Goal: Transaction & Acquisition: Subscribe to service/newsletter

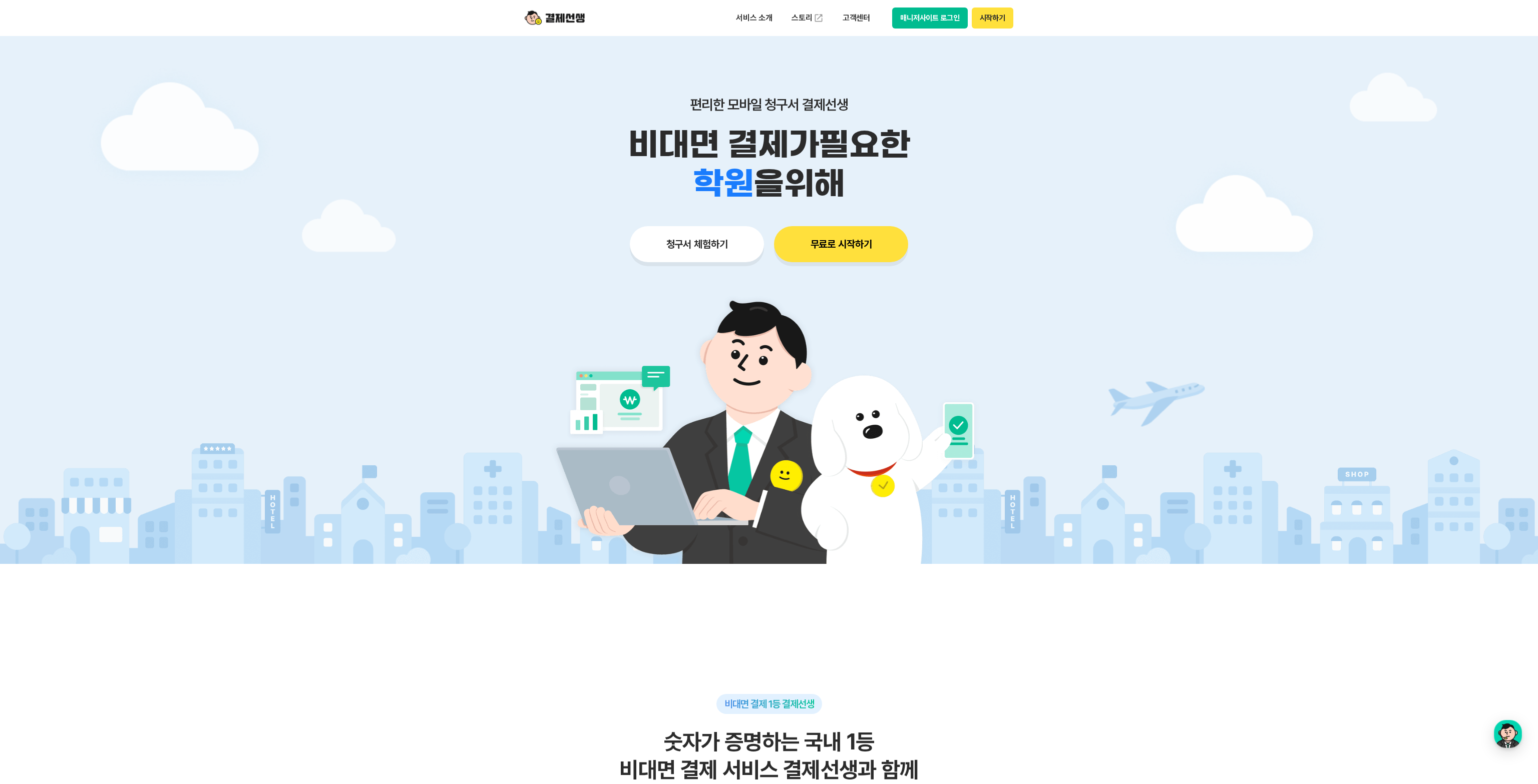
click at [350, 266] on div at bounding box center [769, 300] width 1538 height 528
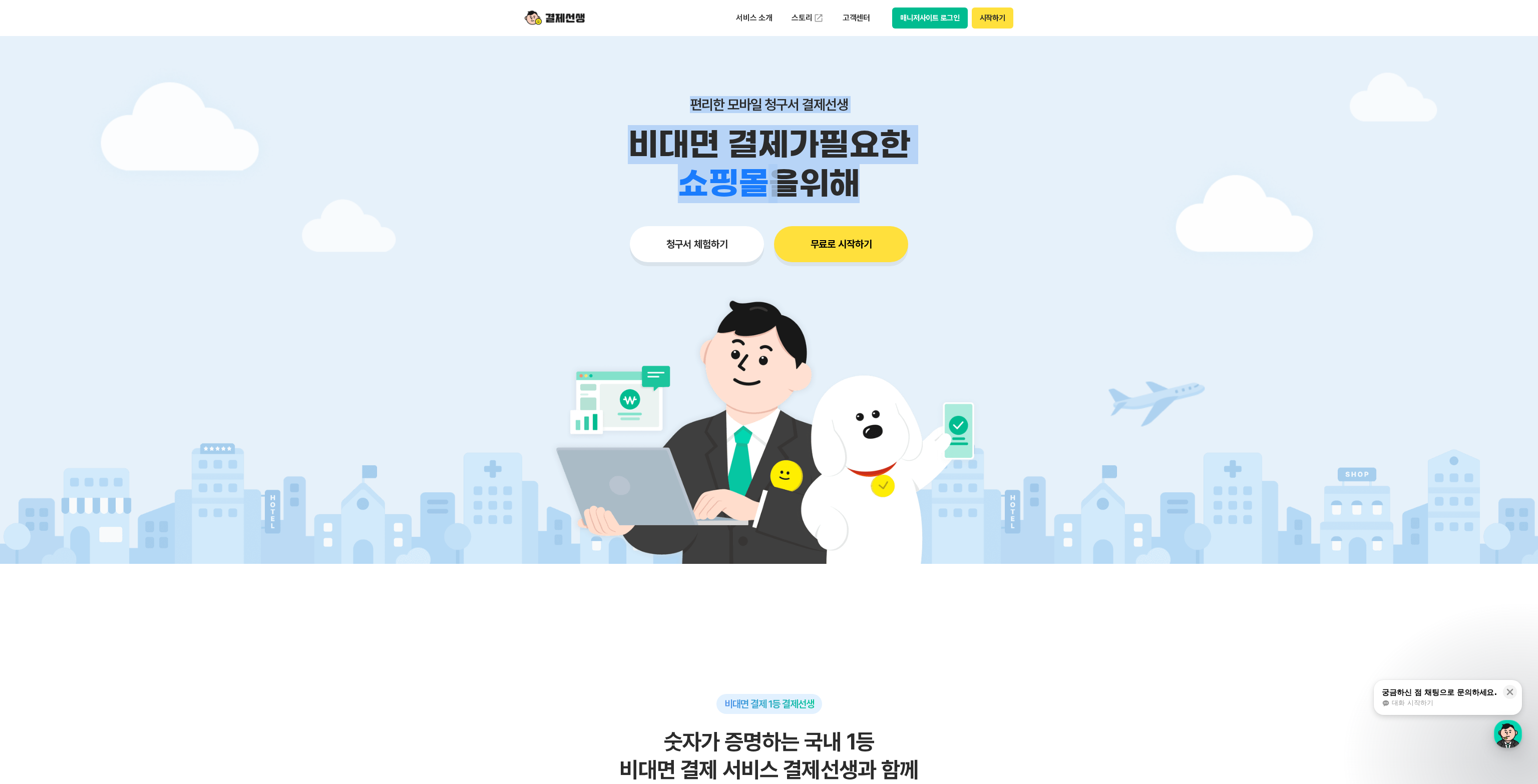
drag, startPoint x: 698, startPoint y: 100, endPoint x: 820, endPoint y: 195, distance: 154.6
click at [820, 195] on div "편리한 모바일 청구서 결제선생 비대면 결제가 필요한 학원 공부방 호텔 쇼핑몰 병원 배달 보험사 항공사 골프장 을 위해" at bounding box center [769, 149] width 513 height 107
click at [820, 195] on span "을 위해" at bounding box center [814, 183] width 91 height 39
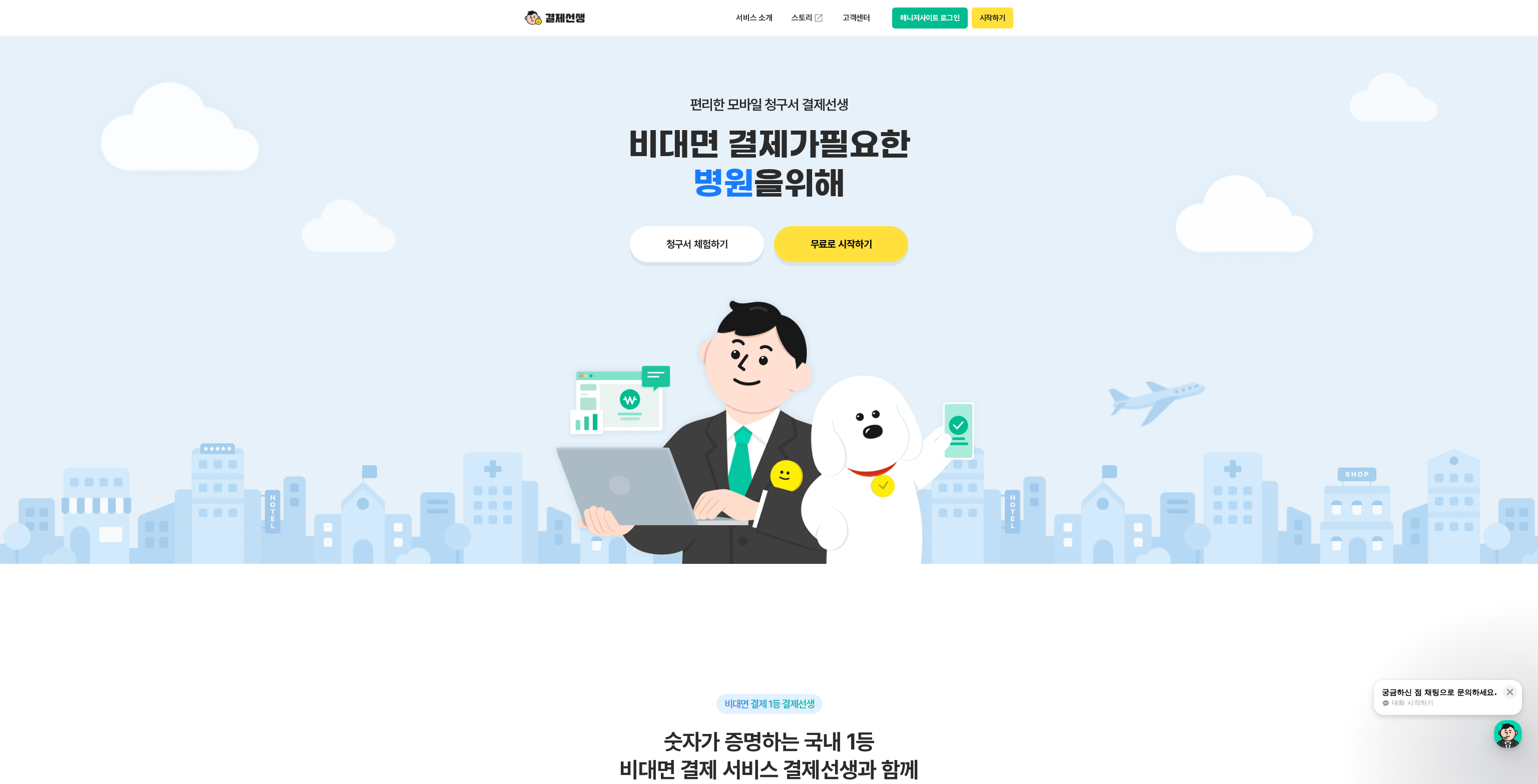
click at [812, 245] on button "무료로 시작하기" at bounding box center [841, 244] width 134 height 36
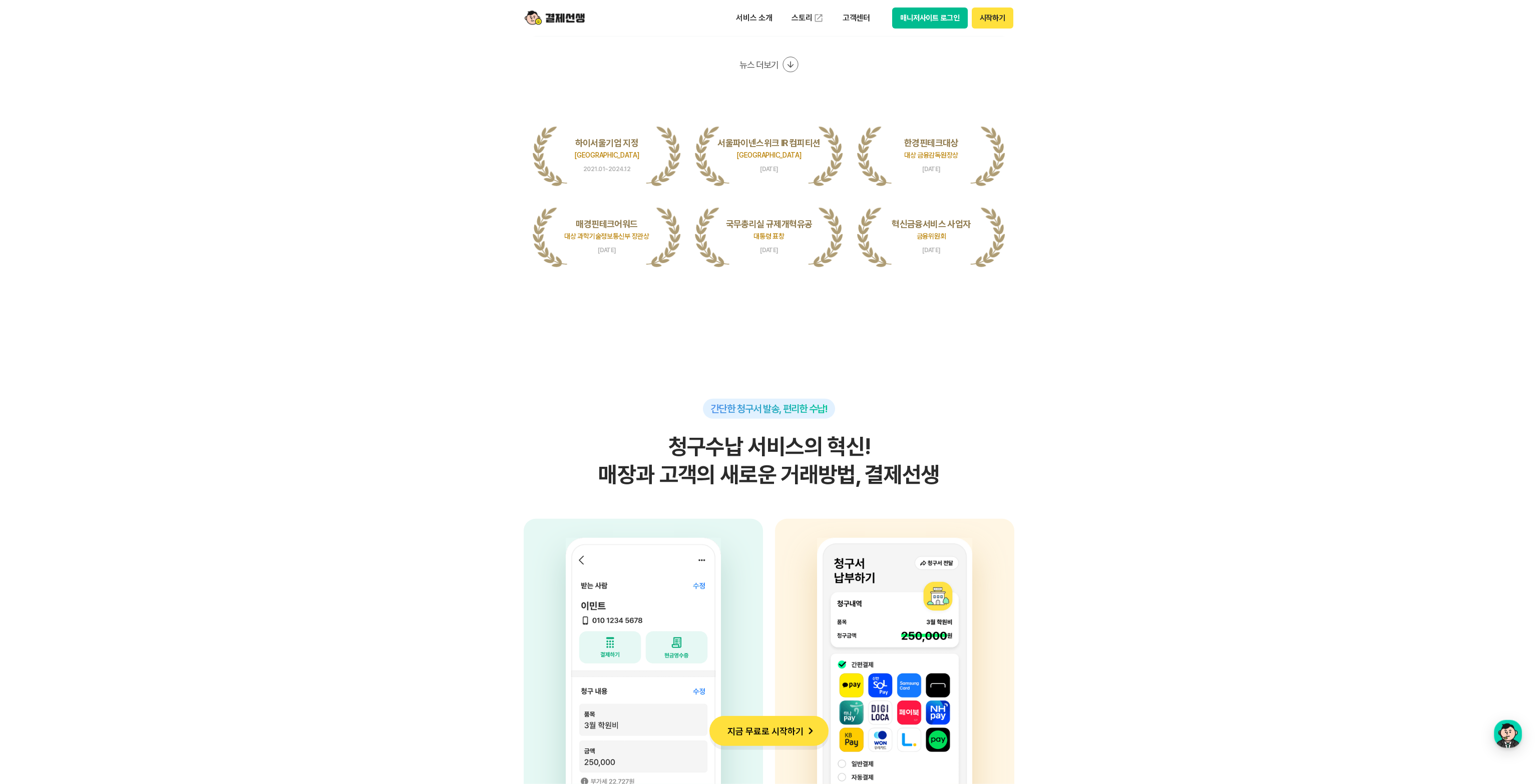
scroll to position [2162, 0]
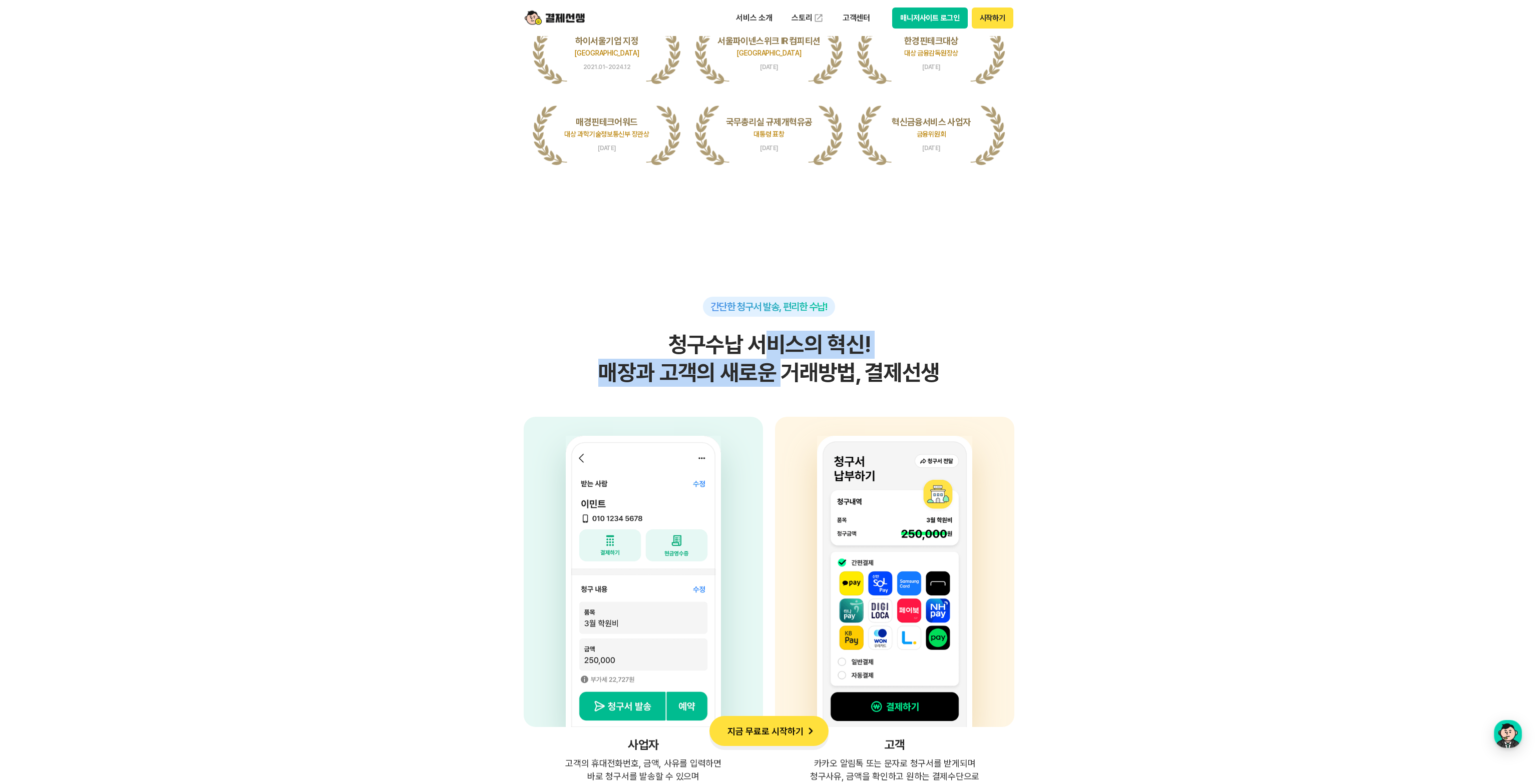
drag, startPoint x: 773, startPoint y: 351, endPoint x: 787, endPoint y: 388, distance: 39.6
click at [787, 388] on div "간단한 청구서 발송, 편리한 수납! 청구수납 서비스의 혁신! 매장과 고객의 새로운 거래방법, 결제선생 사업자 고객의 휴대전화번호, 금액, 사유…" at bounding box center [769, 546] width 490 height 499
click at [791, 379] on h2 "청구수납 서비스의 혁신! 매장과 고객의 새로운 거래방법, 결제선생" at bounding box center [769, 359] width 490 height 56
drag, startPoint x: 770, startPoint y: 378, endPoint x: 755, endPoint y: 342, distance: 39.0
click at [755, 342] on h2 "청구수납 서비스의 혁신! 매장과 고객의 새로운 거래방법, 결제선생" at bounding box center [769, 359] width 490 height 56
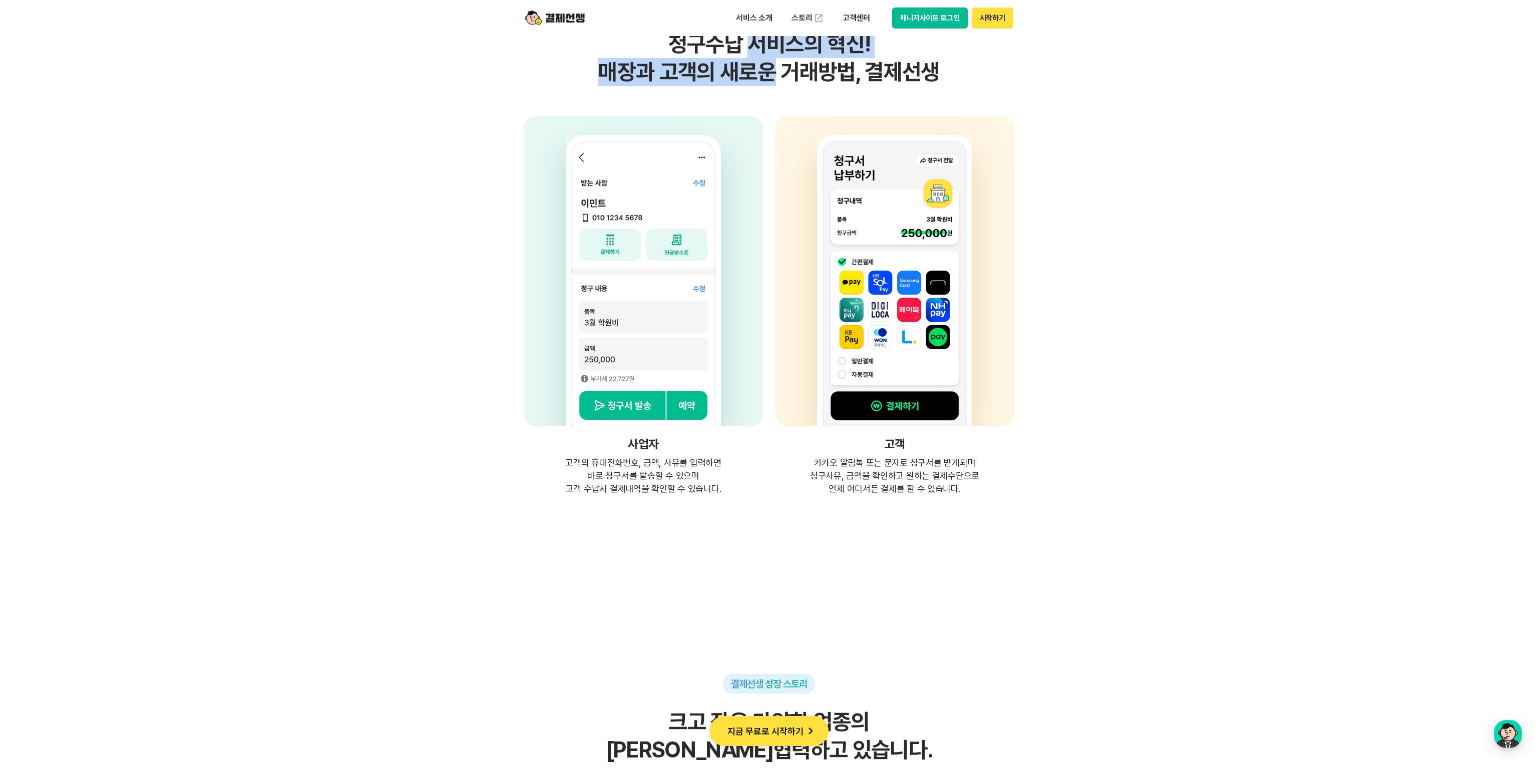
scroll to position [2486, 0]
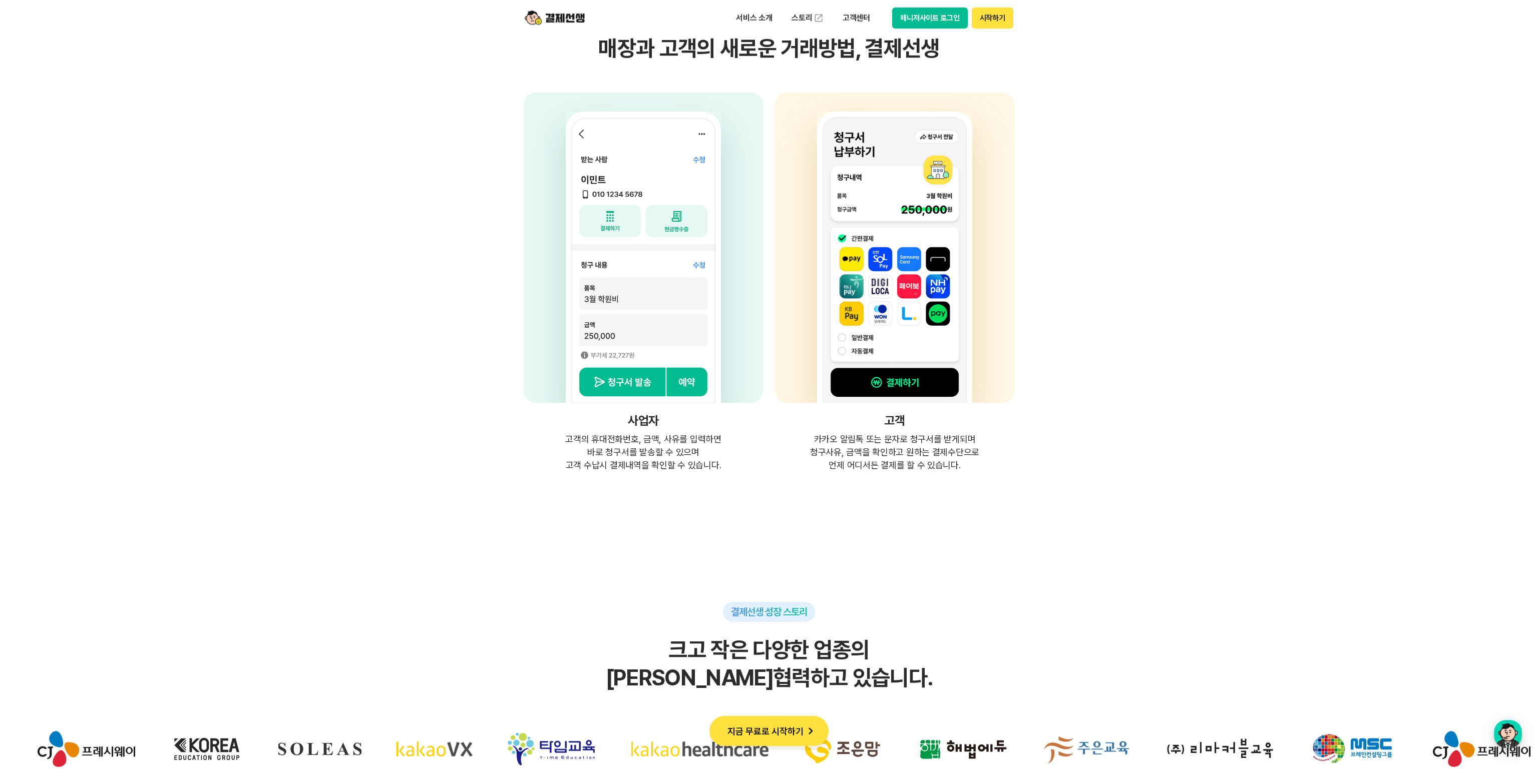
click at [369, 391] on section "간단한 청구서 발송, 편리한 수납! 청구수납 서비스의 혁신! 매장과 고객의 새로운 거래방법, 결제선생 사업자 고객의 휴대전화번호, 금액, 사유…" at bounding box center [769, 157] width 1538 height 630
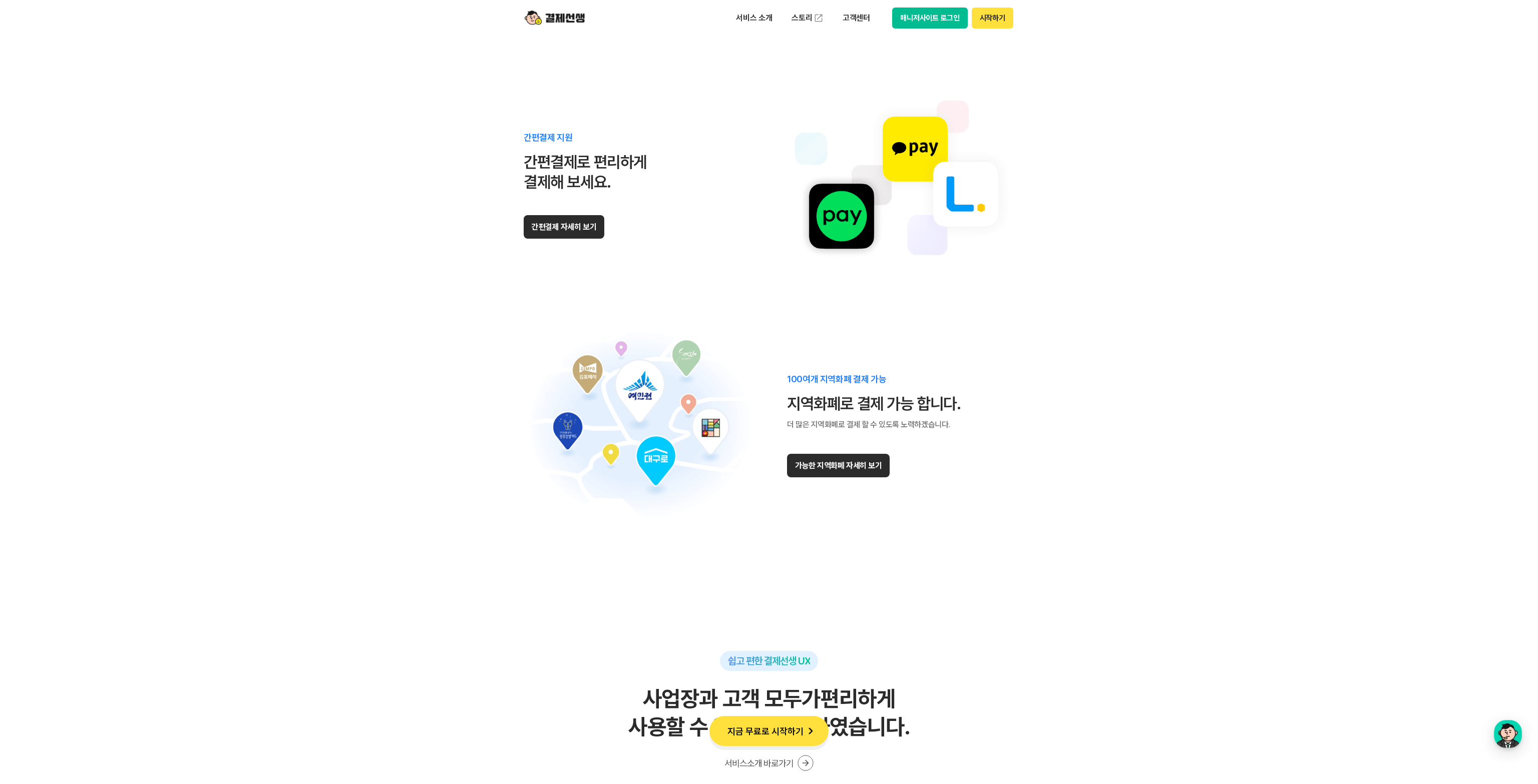
scroll to position [6810, 0]
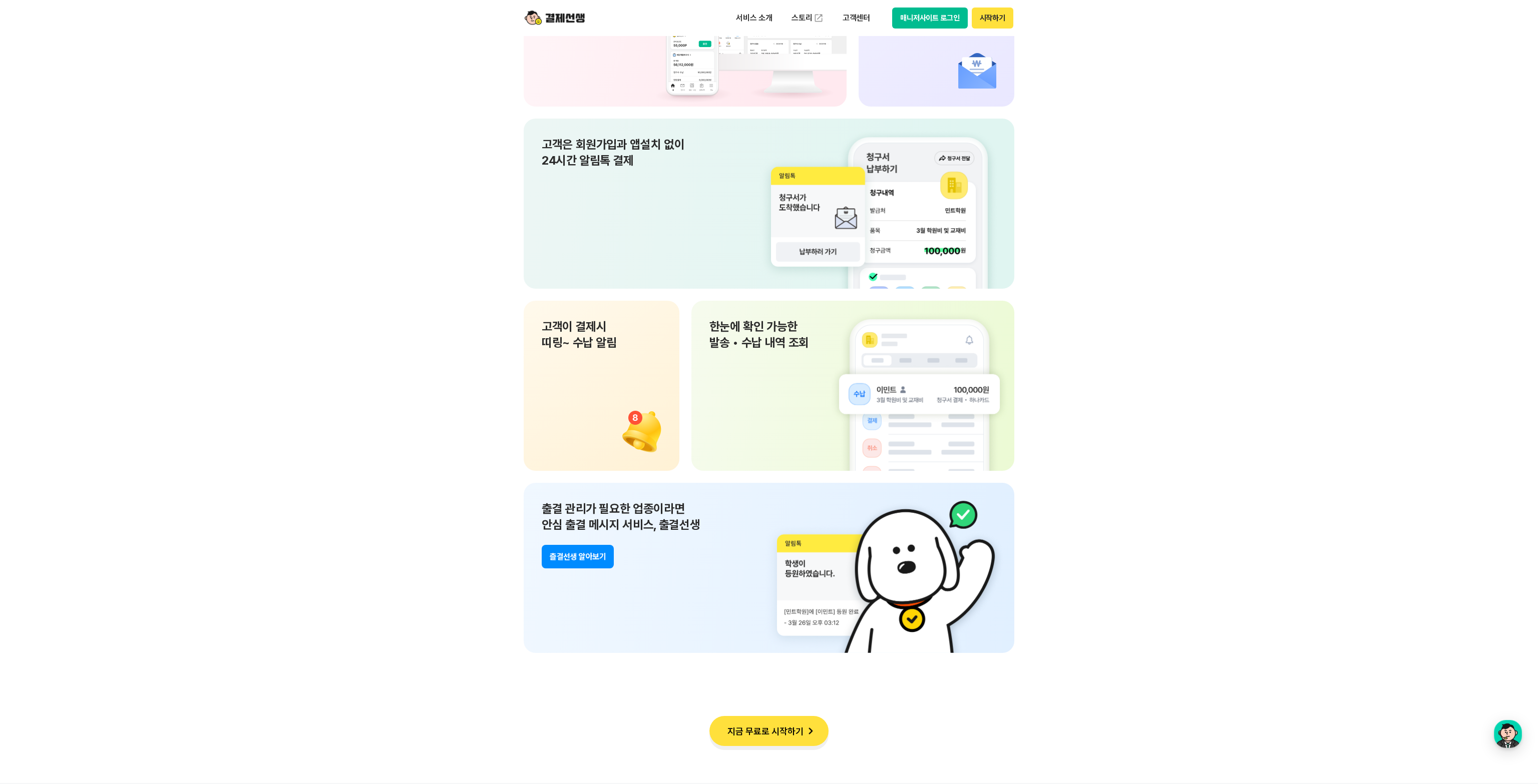
click at [359, 294] on section "쉽고 편한 결제선생 UX 사업장과 고객 모두가 편리하게 사용할 수 있도록 설계 하였습니다. 서비스소개 바로가기 PC와 App으로 언제 어디서든…" at bounding box center [769, 285] width 1538 height 997
click at [1127, 280] on section "쉽고 편한 결제선생 UX 사업장과 고객 모두가 편리하게 사용할 수 있도록 설계 하였습니다. 서비스소개 바로가기 PC와 App으로 언제 어디서든…" at bounding box center [769, 285] width 1538 height 997
